Goal: Find specific page/section: Find specific page/section

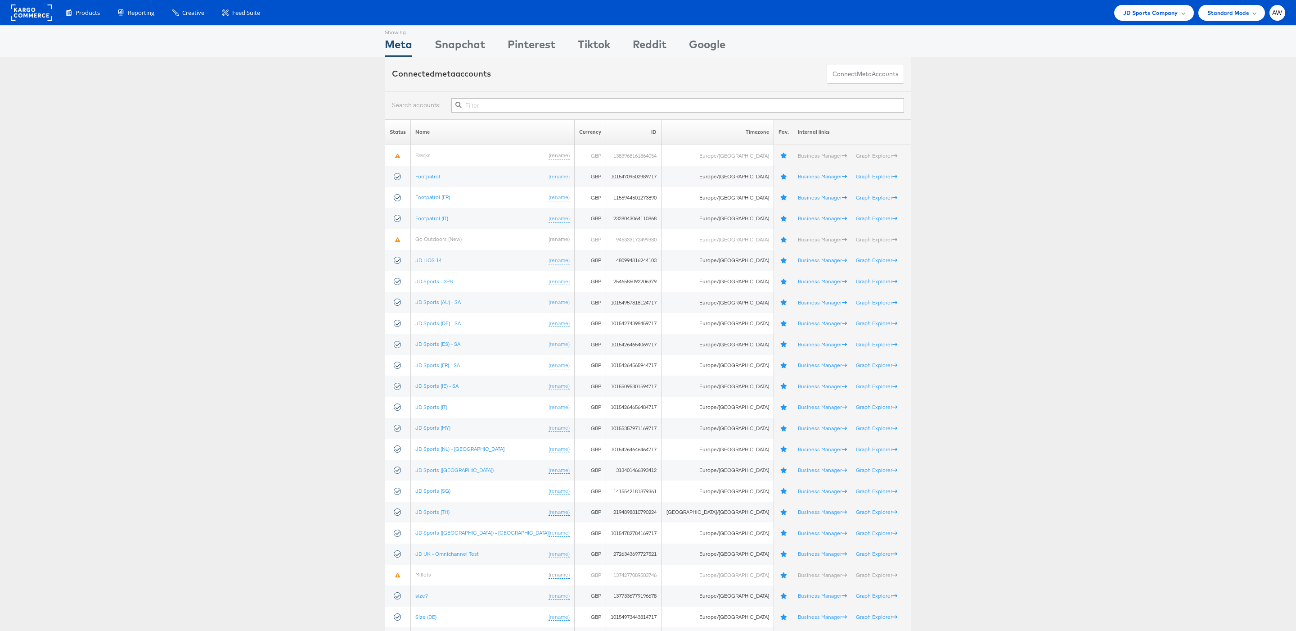
click at [502, 105] on input "text" at bounding box center [677, 105] width 453 height 14
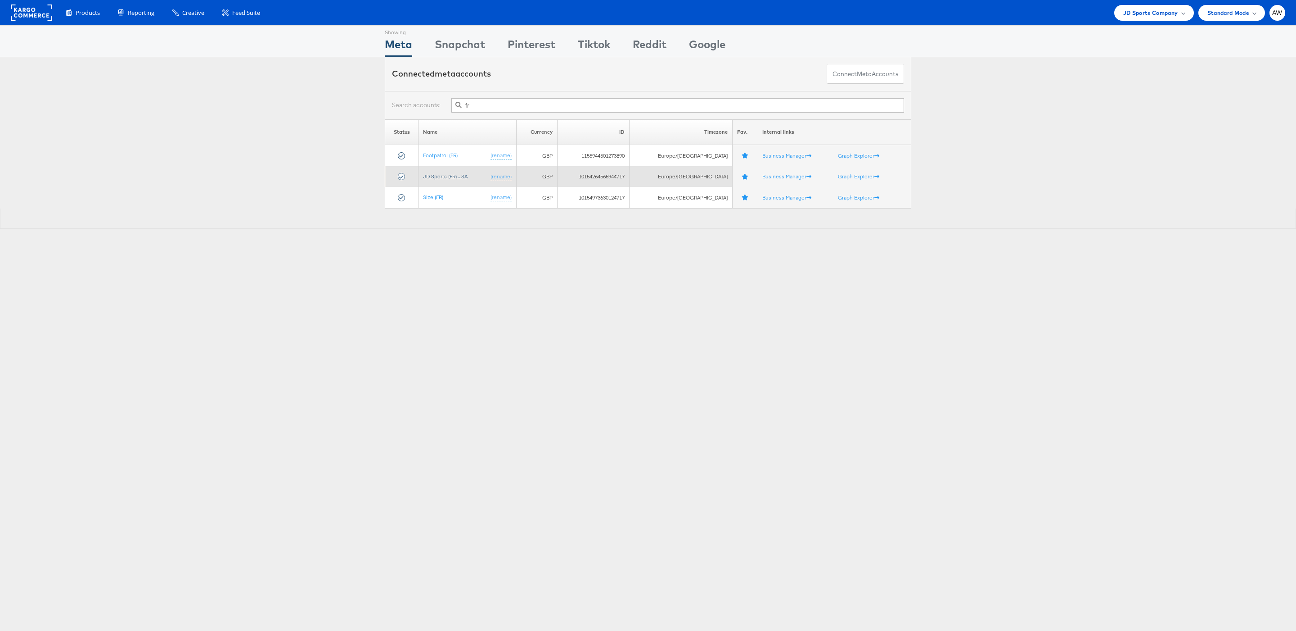
type input "fr"
click at [449, 177] on link "JD Sports (FR) - SA" at bounding box center [445, 176] width 45 height 7
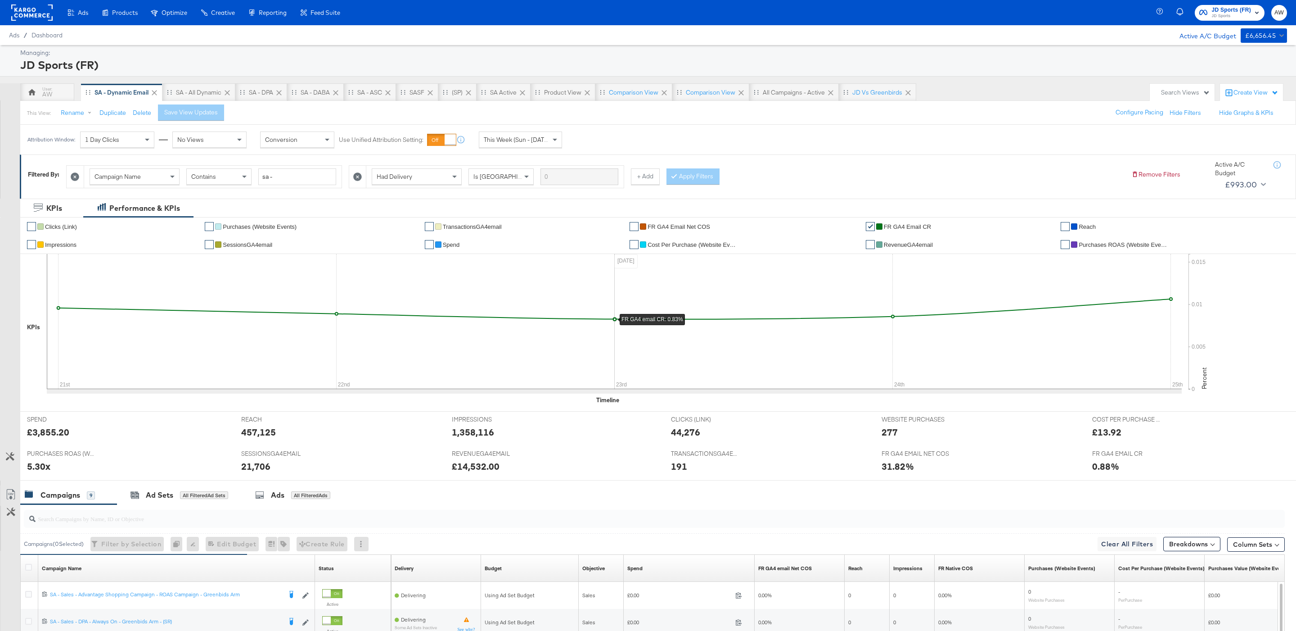
scroll to position [236, 0]
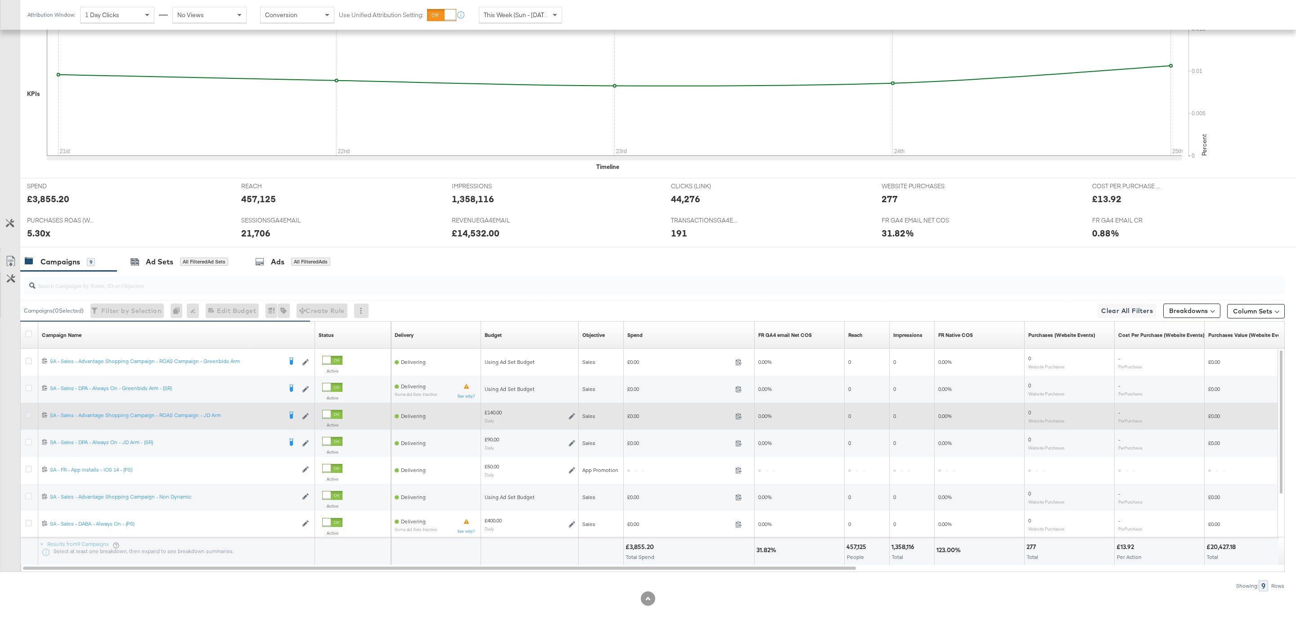
click at [27, 412] on icon at bounding box center [28, 414] width 7 height 7
click at [0, 0] on input "checkbox" at bounding box center [0, 0] width 0 height 0
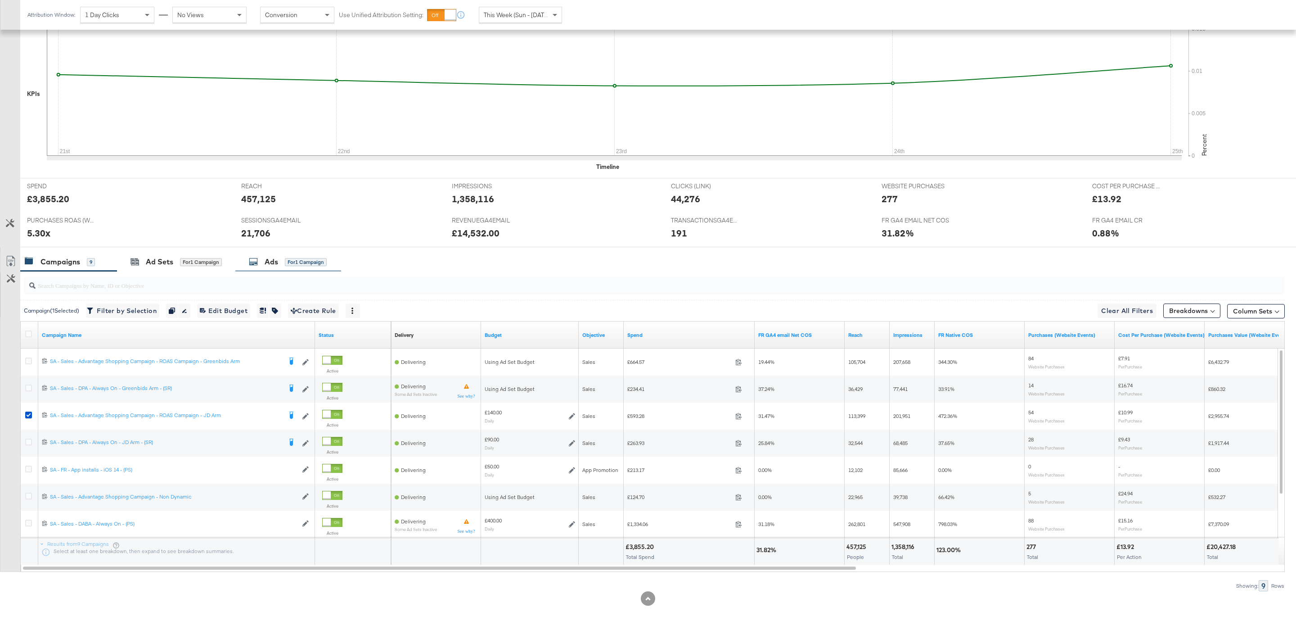
click at [268, 264] on div "Ads" at bounding box center [272, 262] width 14 height 10
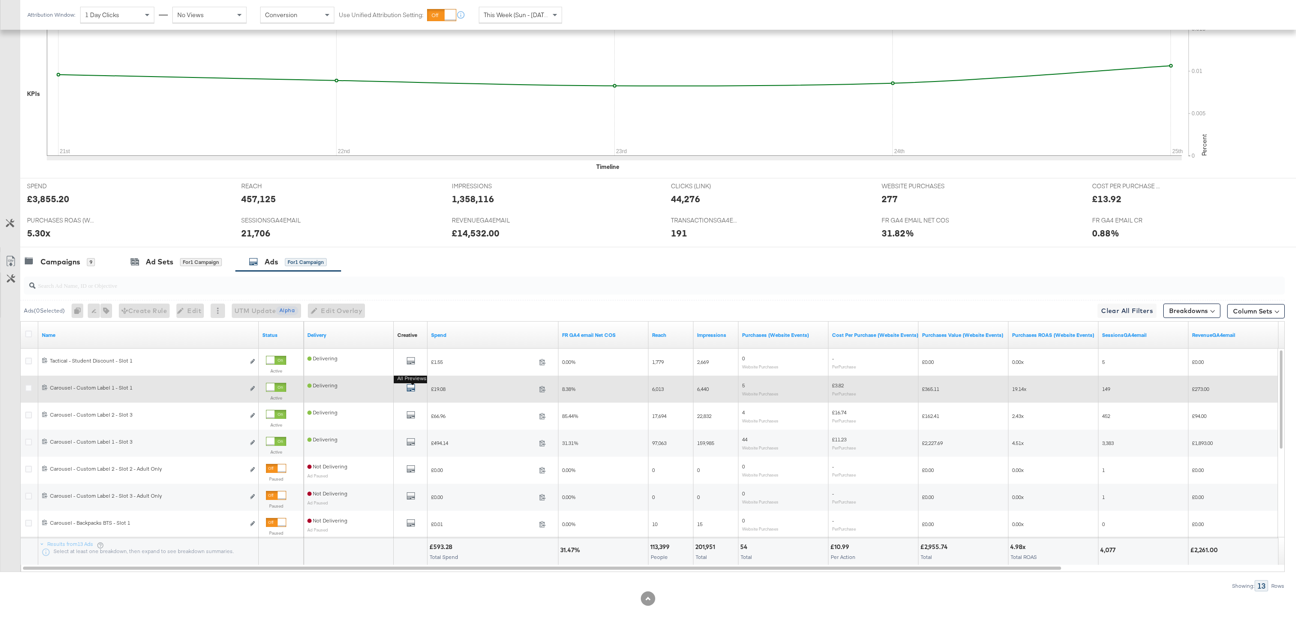
click at [414, 388] on icon "default" at bounding box center [410, 387] width 9 height 9
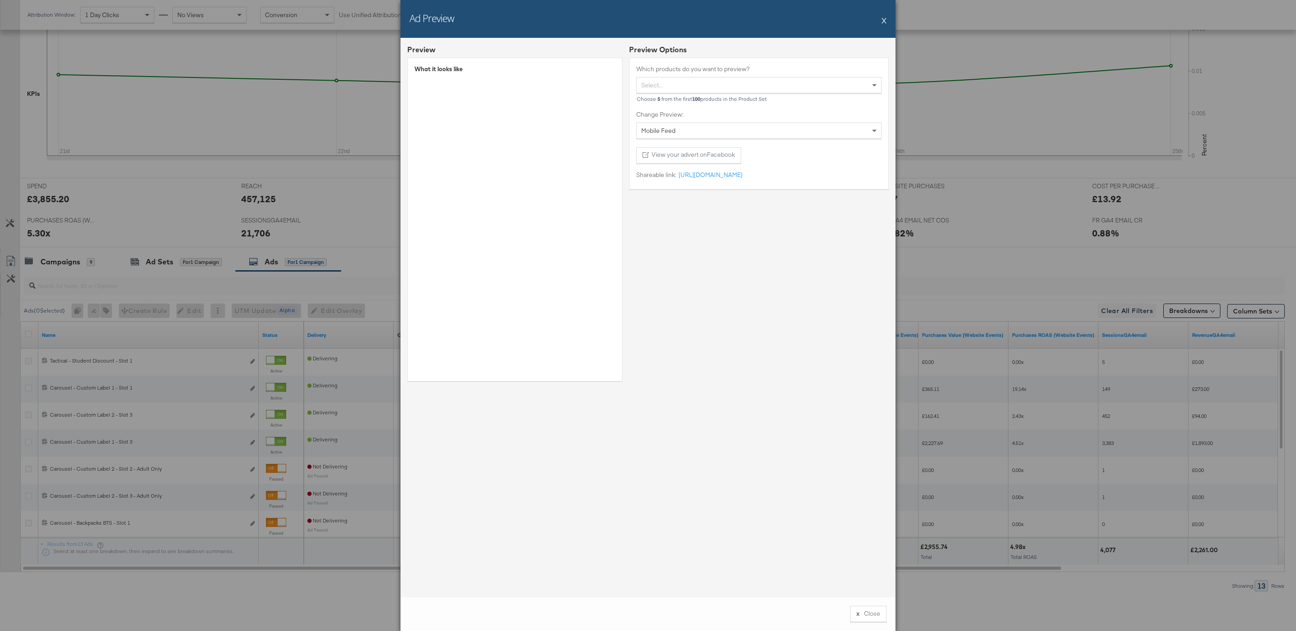
click at [882, 22] on button "X" at bounding box center [884, 20] width 5 height 18
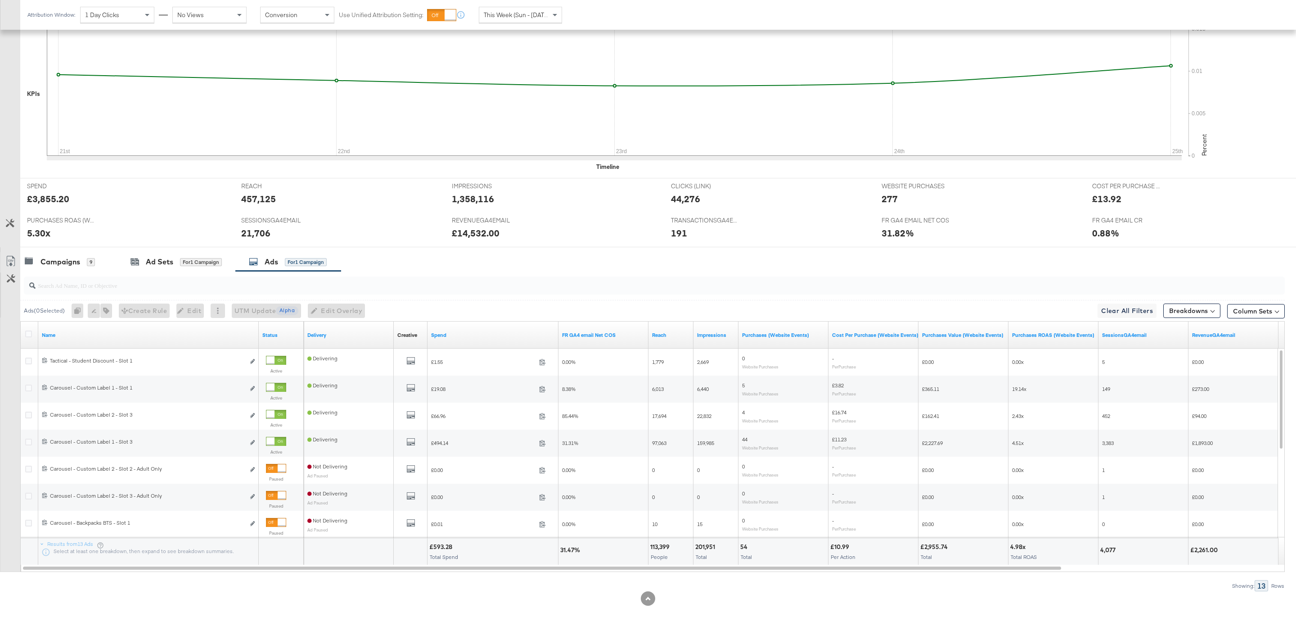
click at [433, 293] on div at bounding box center [654, 285] width 1261 height 18
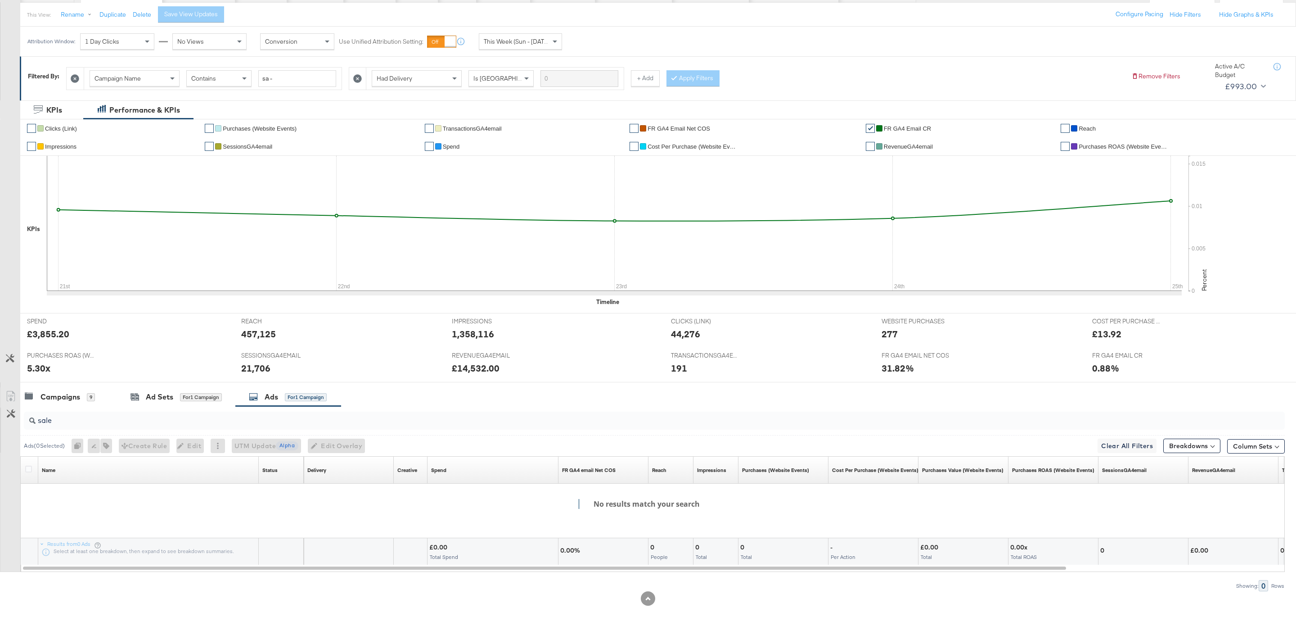
click at [322, 406] on div "sale" at bounding box center [652, 420] width 1265 height 29
click at [324, 416] on input "sale" at bounding box center [601, 417] width 1130 height 18
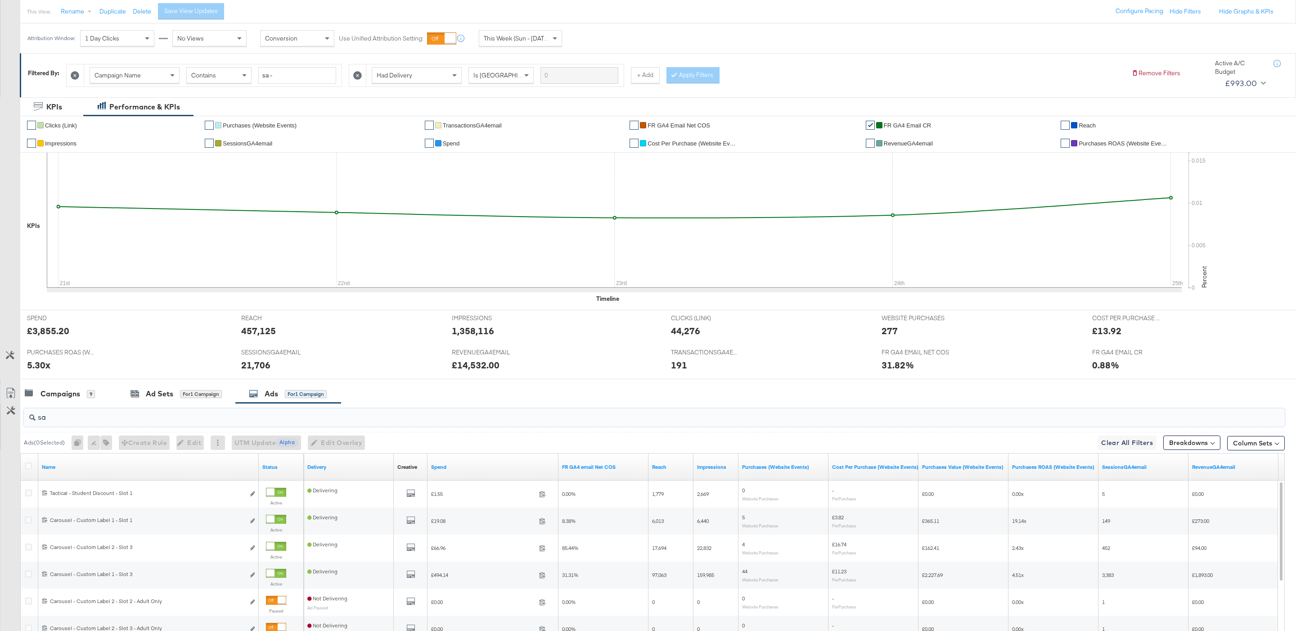
type input "s"
type input "l"
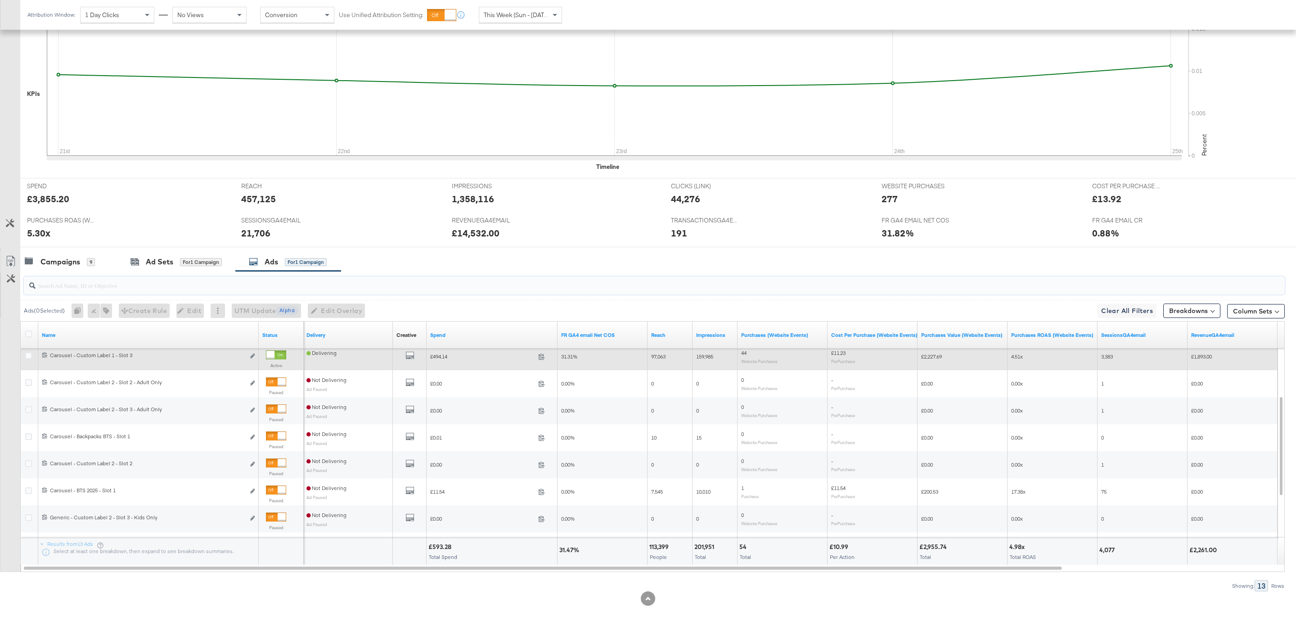
scroll to position [232, 0]
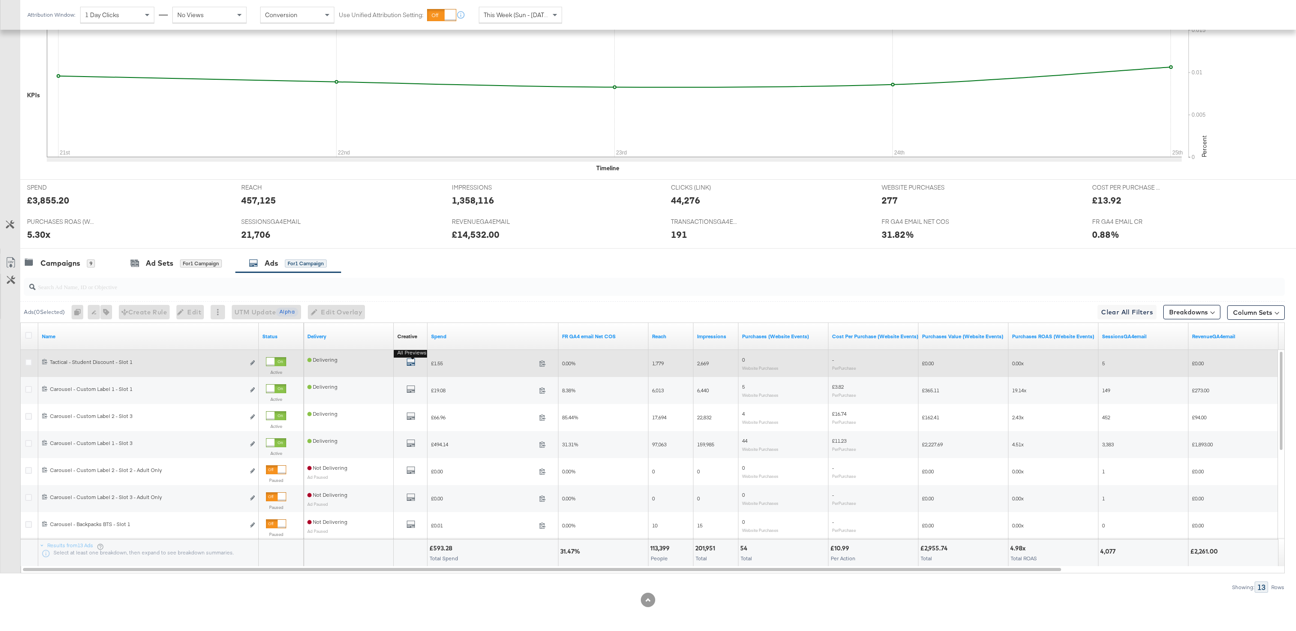
click at [414, 364] on icon "default" at bounding box center [410, 361] width 9 height 9
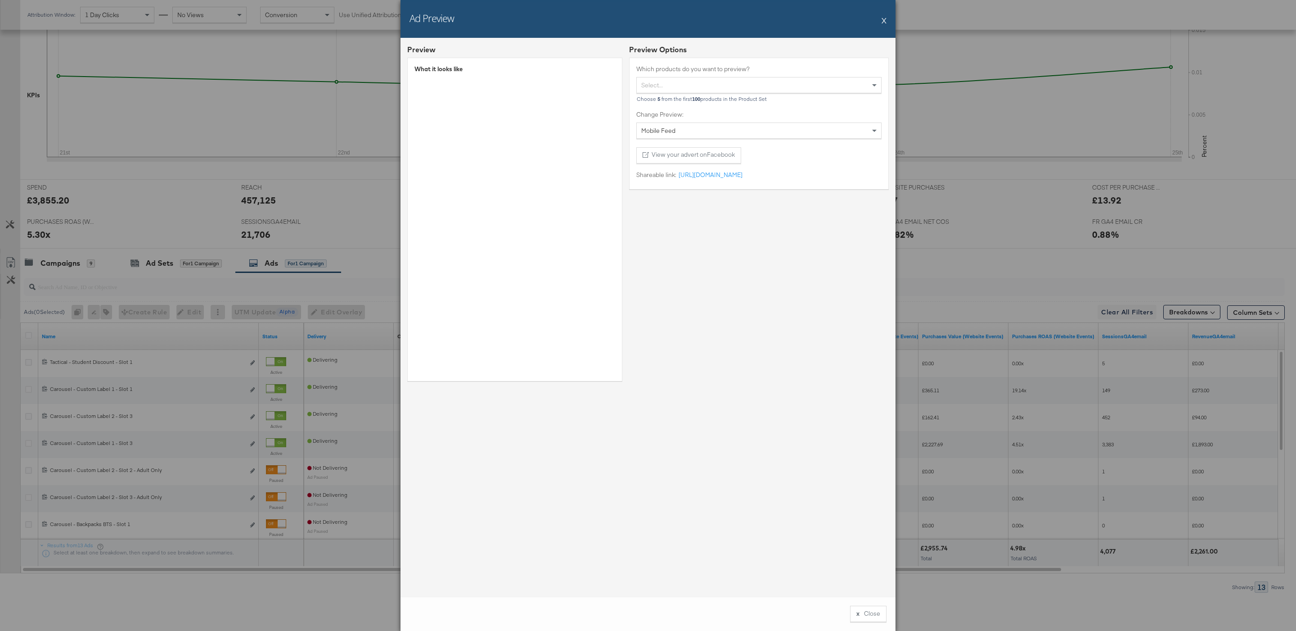
click at [886, 24] on button "X" at bounding box center [884, 20] width 5 height 18
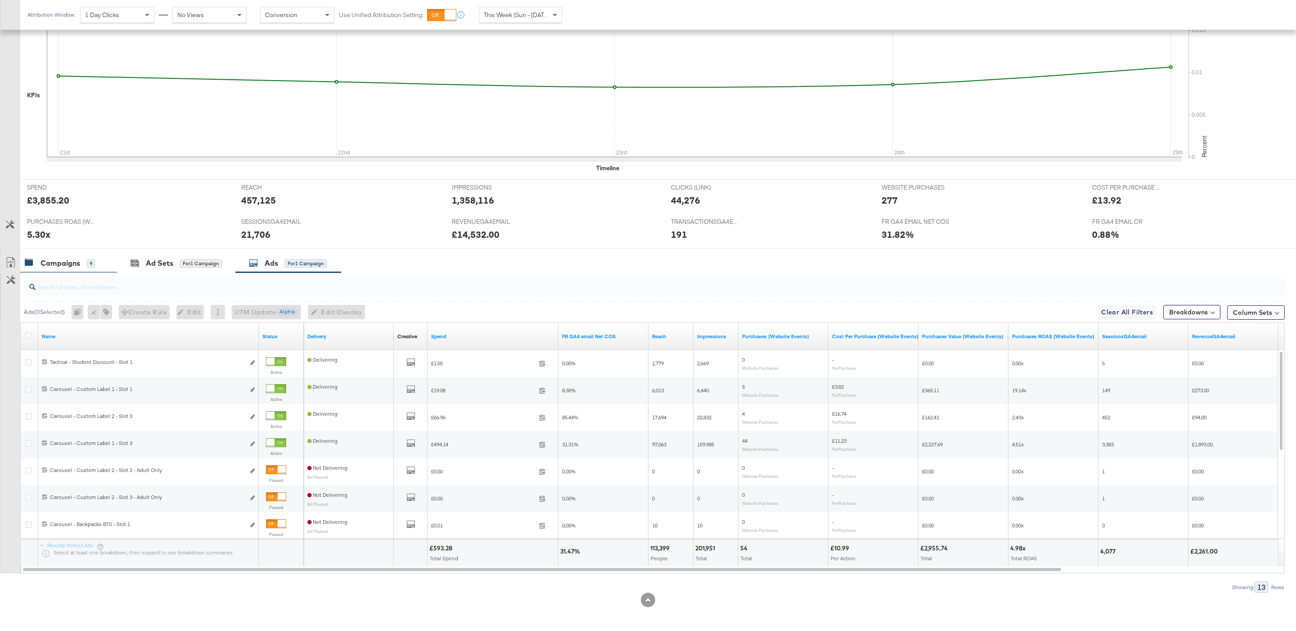
click at [99, 263] on div "Campaigns 9" at bounding box center [64, 263] width 79 height 10
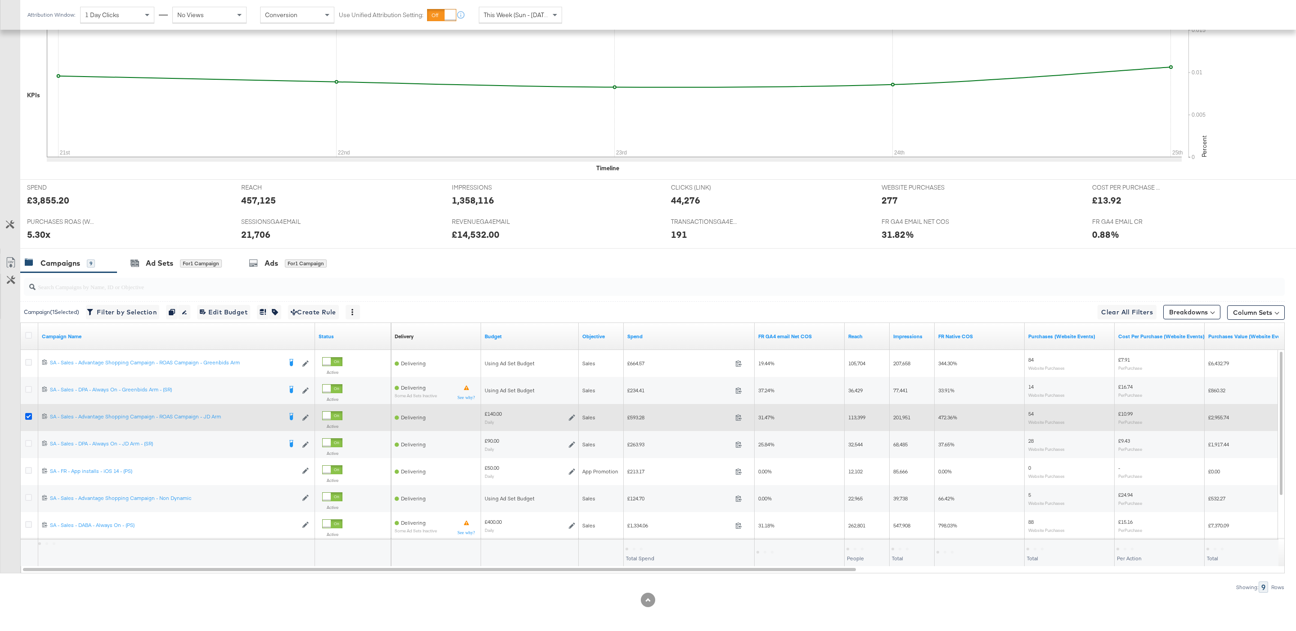
click at [29, 418] on icon at bounding box center [28, 416] width 7 height 7
click at [0, 0] on input "checkbox" at bounding box center [0, 0] width 0 height 0
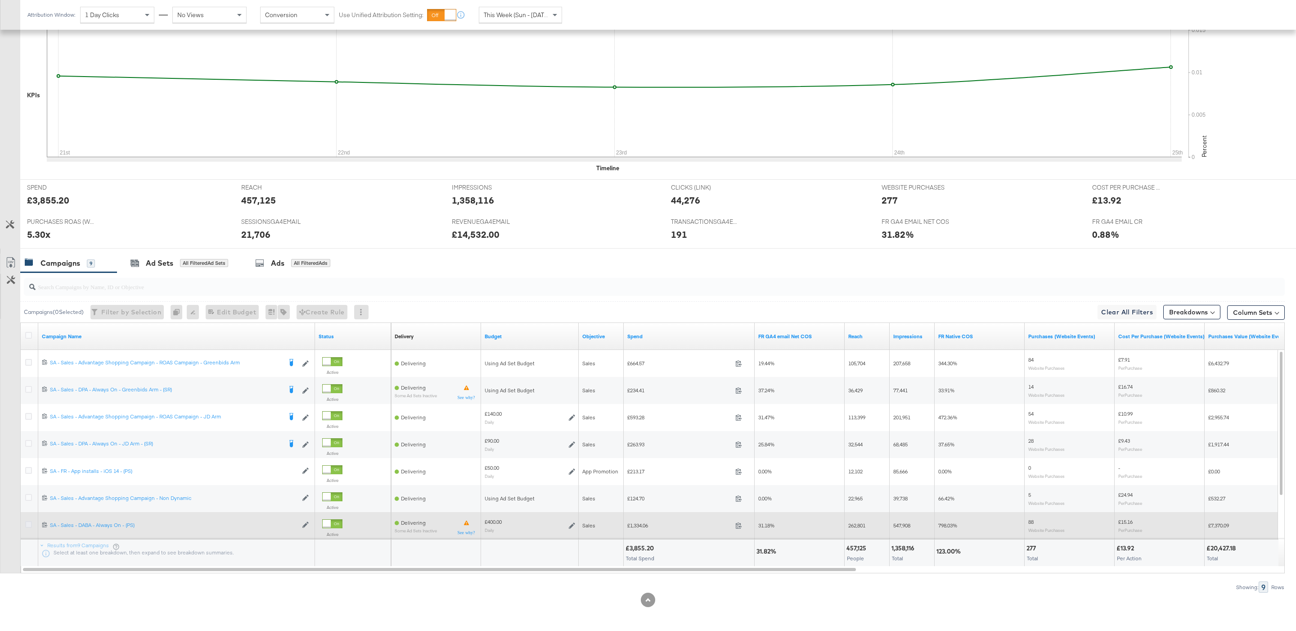
click at [32, 528] on icon at bounding box center [28, 524] width 7 height 7
click at [0, 0] on input "checkbox" at bounding box center [0, 0] width 0 height 0
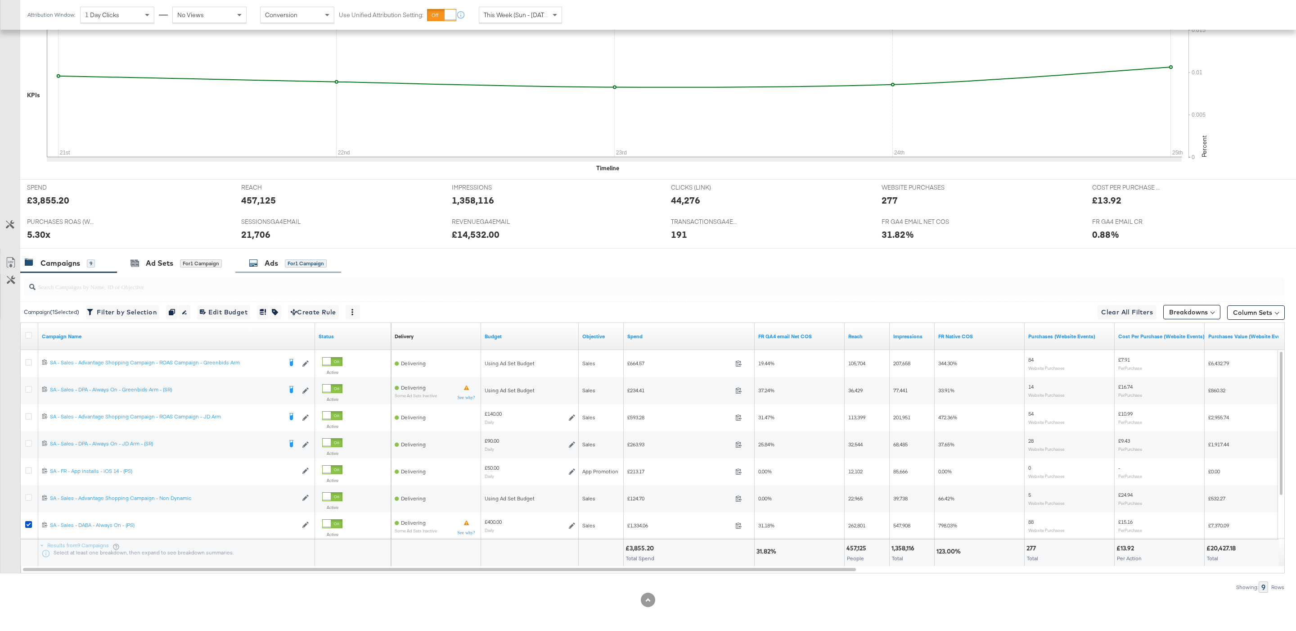
click at [274, 266] on div "Ads" at bounding box center [272, 263] width 14 height 10
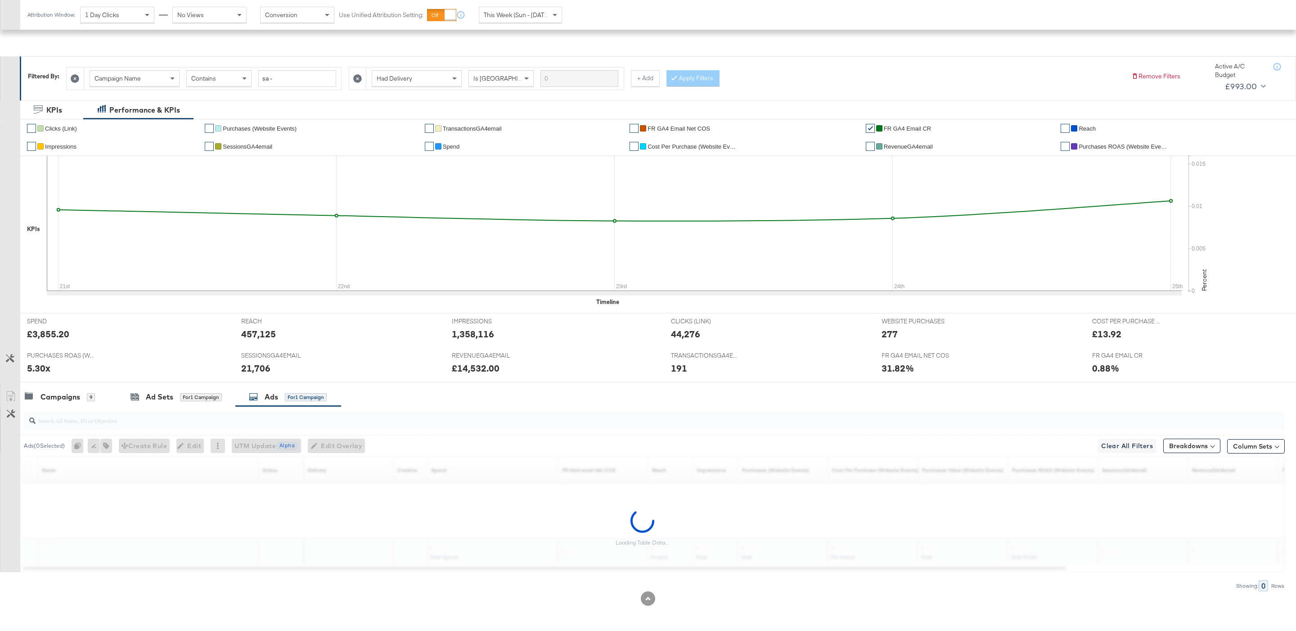
scroll to position [101, 0]
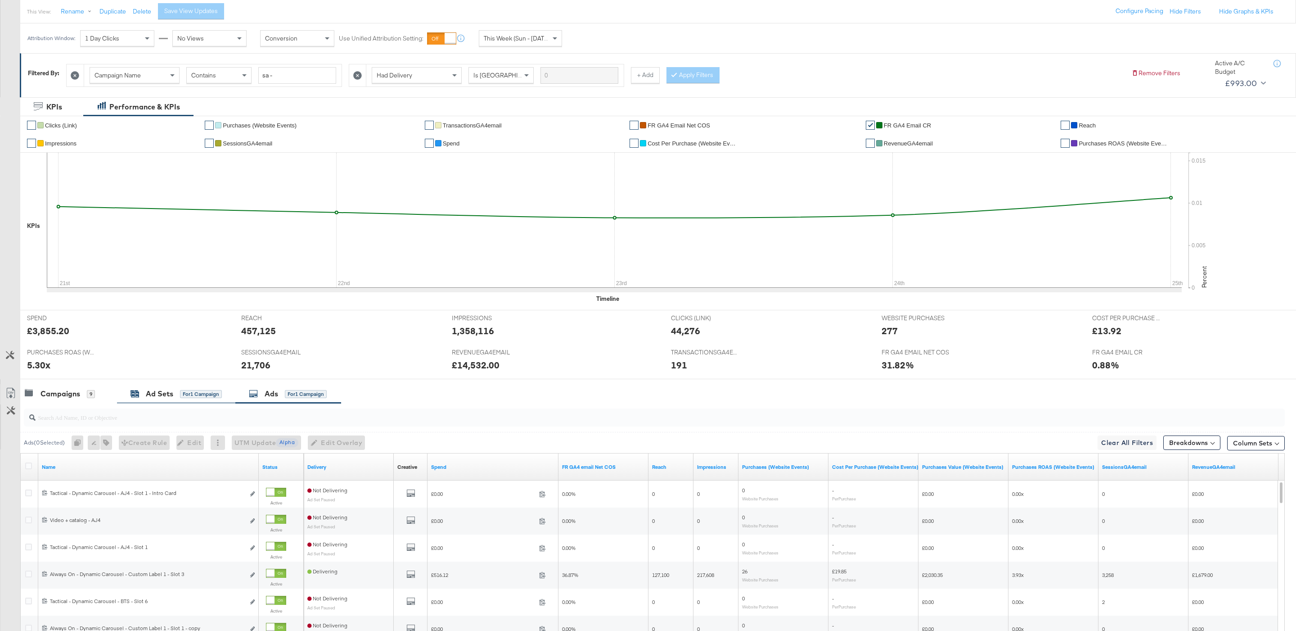
click at [190, 394] on div "for 1 Campaign" at bounding box center [201, 394] width 42 height 8
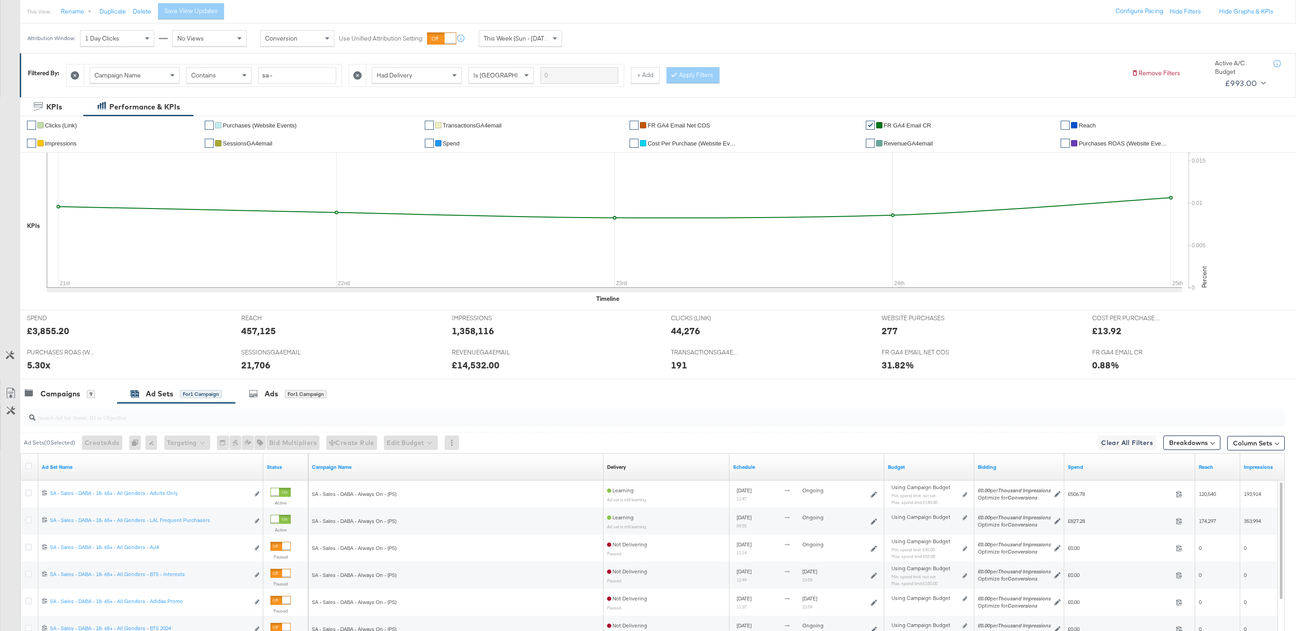
click at [236, 422] on input "search" at bounding box center [601, 414] width 1130 height 18
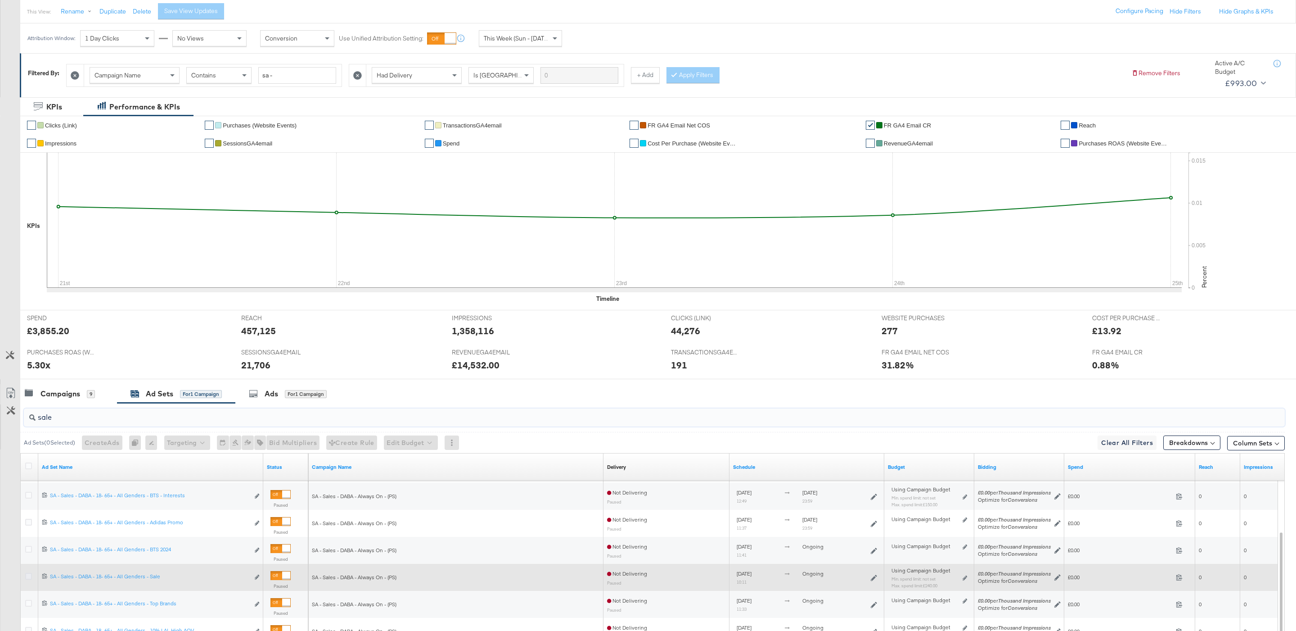
type input "sale"
click at [26, 577] on icon at bounding box center [28, 576] width 7 height 7
click at [0, 0] on input "checkbox" at bounding box center [0, 0] width 0 height 0
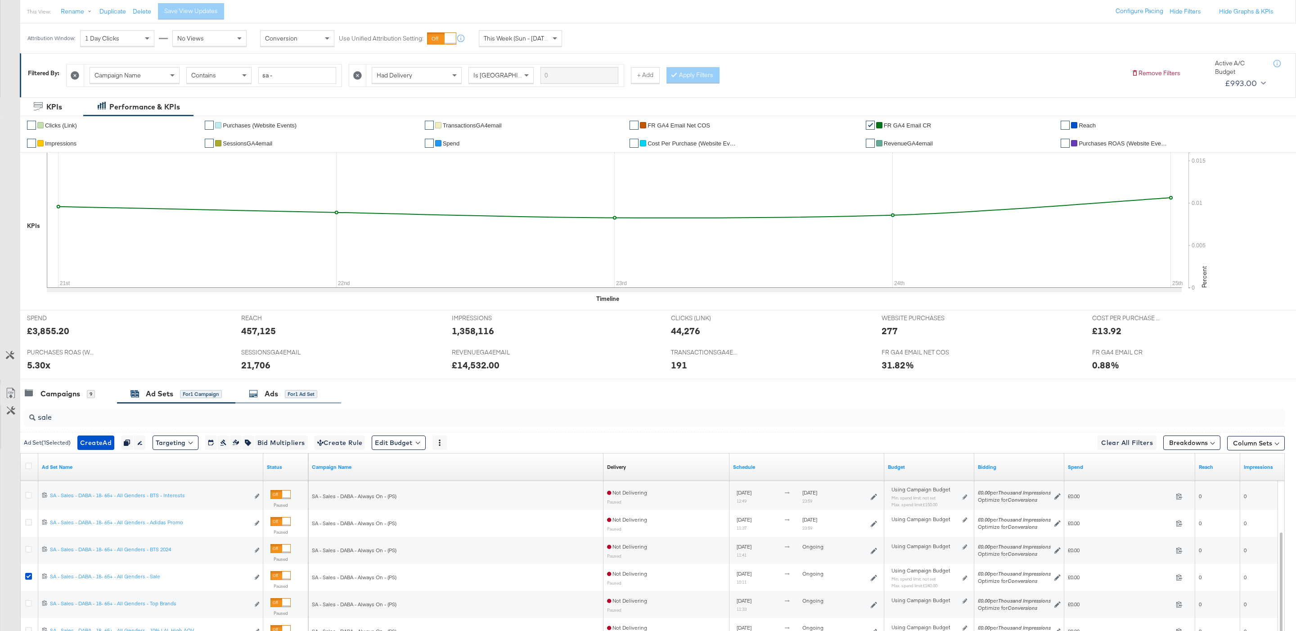
click at [273, 397] on div "Ads" at bounding box center [272, 393] width 14 height 10
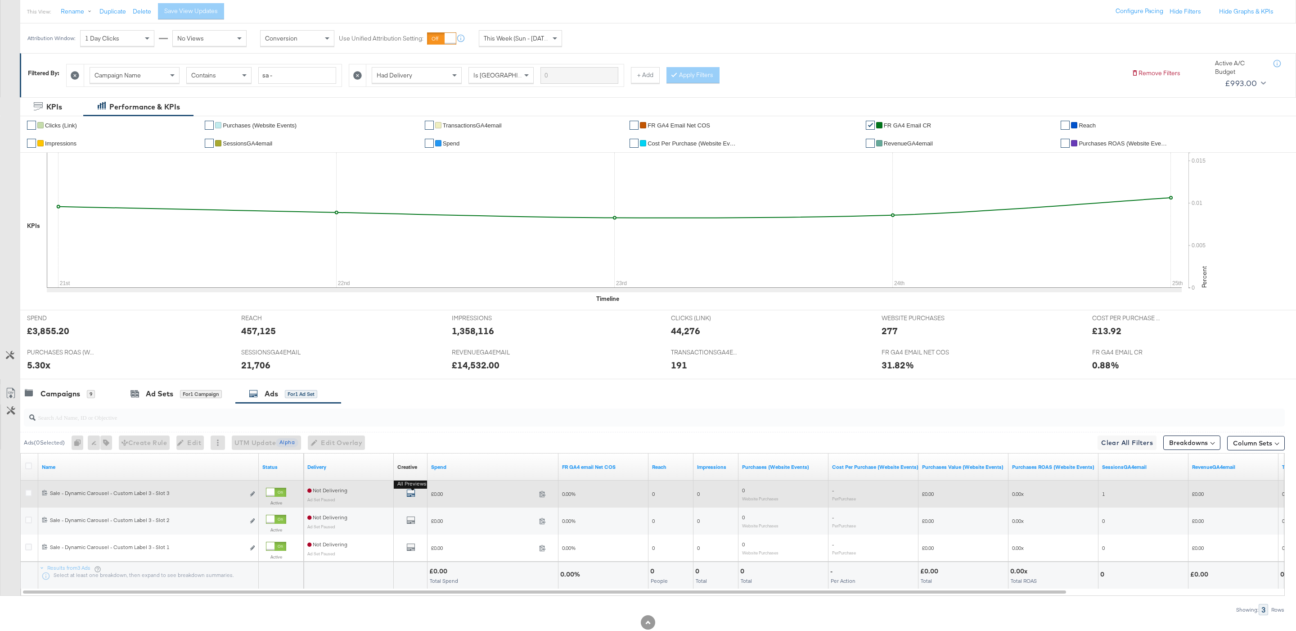
click at [409, 496] on icon "default" at bounding box center [410, 492] width 9 height 9
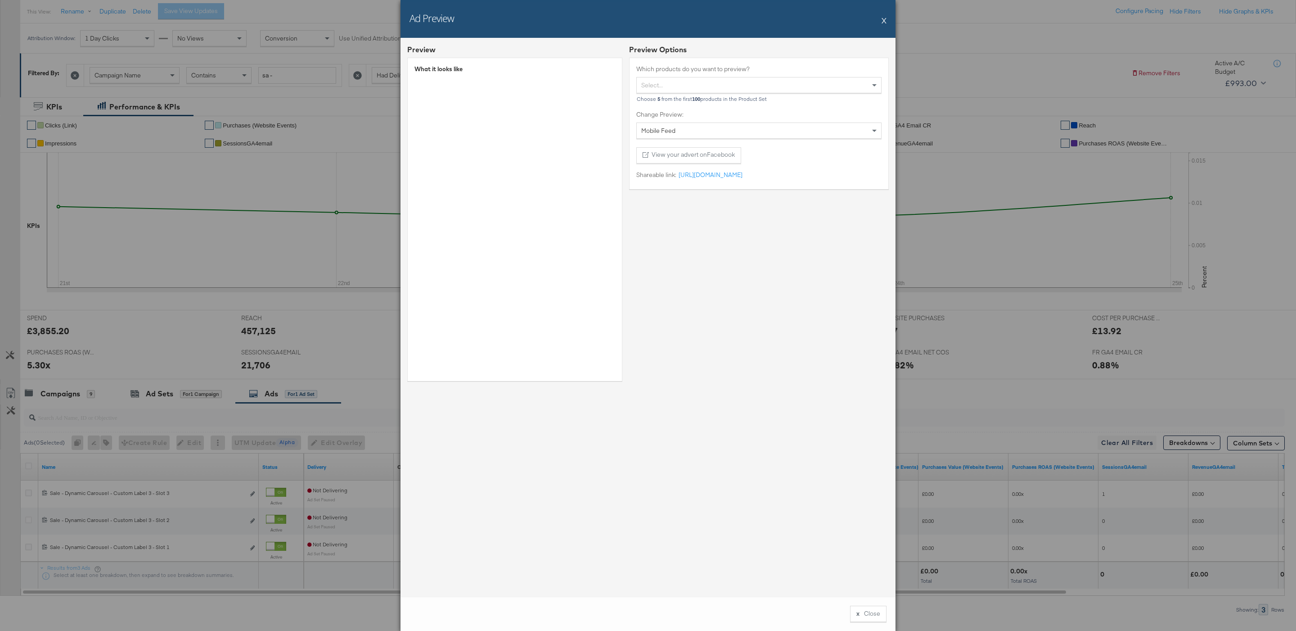
click at [882, 22] on button "X" at bounding box center [884, 20] width 5 height 18
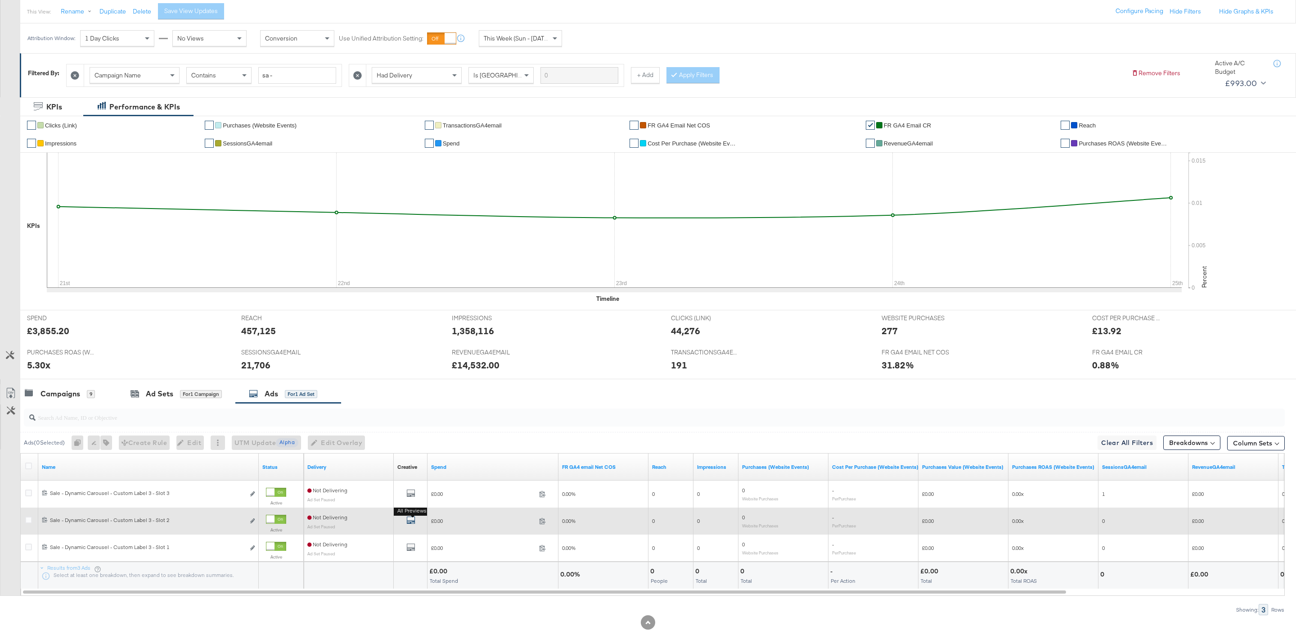
click at [410, 523] on icon "default" at bounding box center [410, 519] width 9 height 9
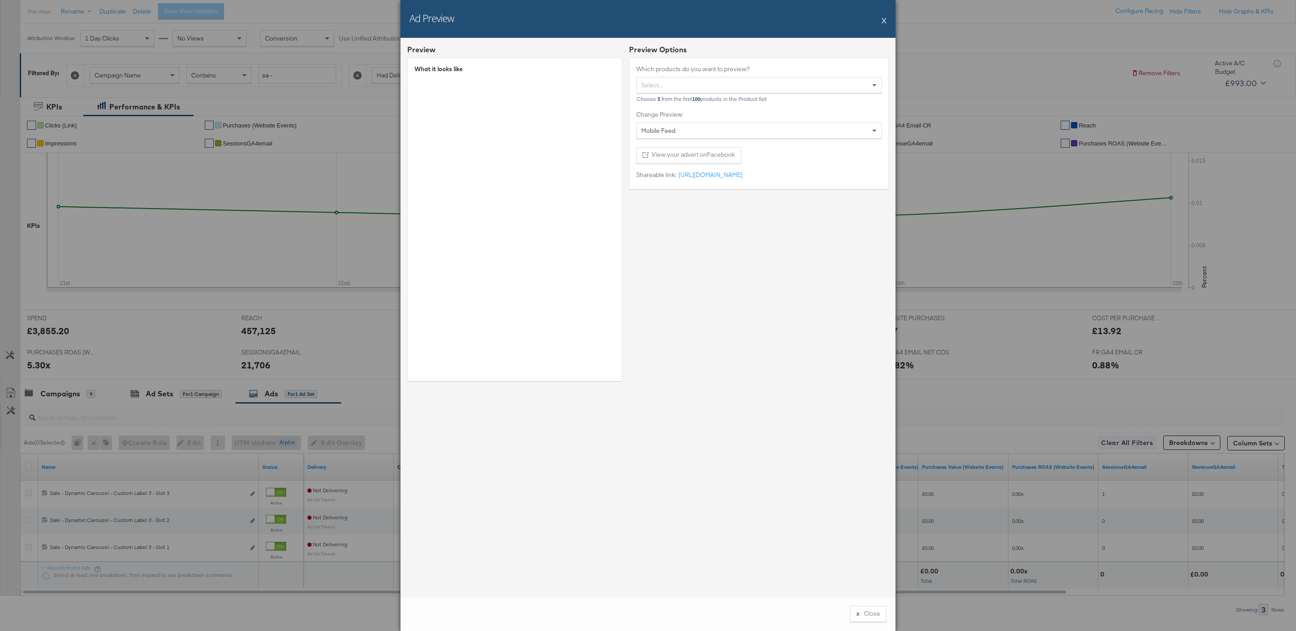
click at [883, 22] on button "X" at bounding box center [884, 20] width 5 height 18
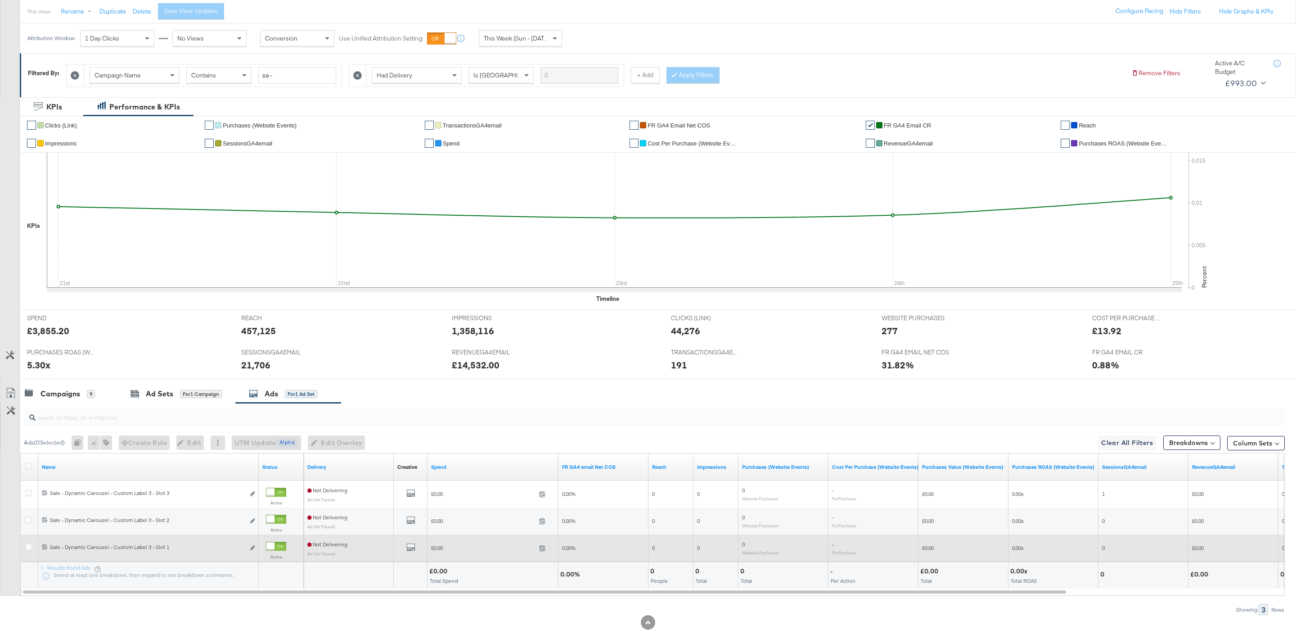
click at [415, 546] on div "All Previews" at bounding box center [410, 547] width 27 height 11
click at [407, 551] on icon "default" at bounding box center [410, 546] width 9 height 9
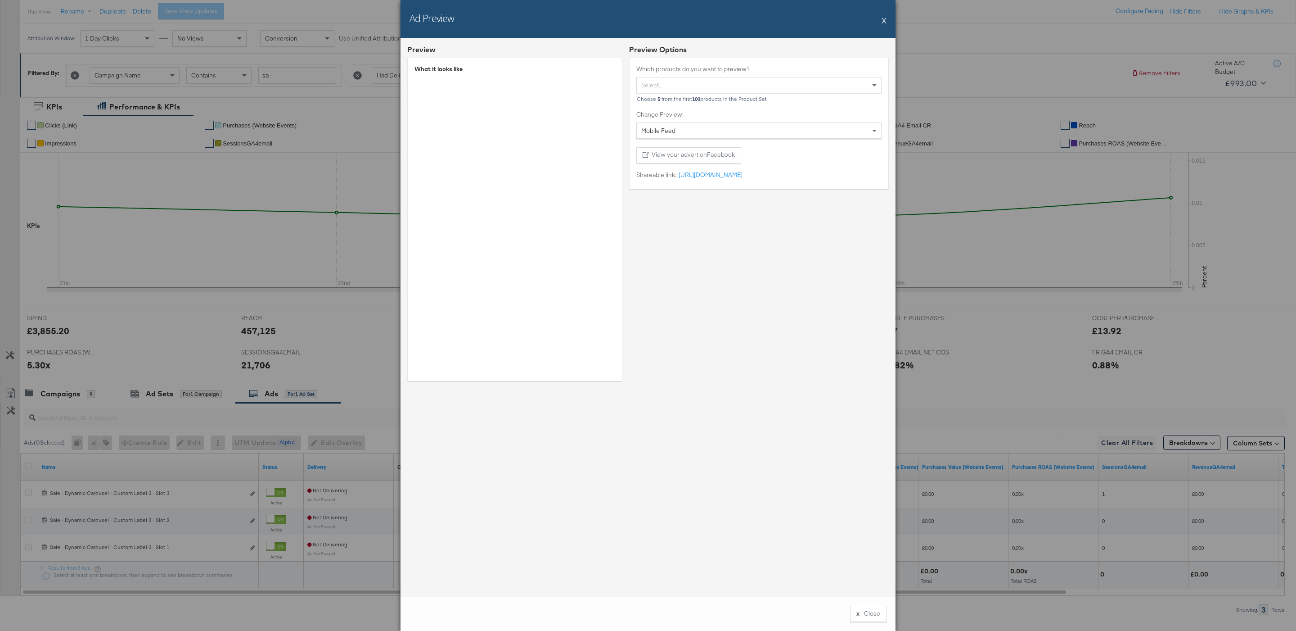
click at [886, 21] on button "X" at bounding box center [884, 20] width 5 height 18
